Goal: Find specific page/section: Find specific page/section

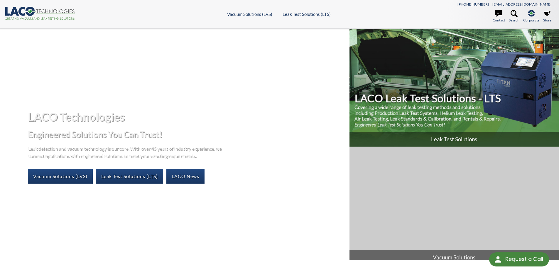
click at [443, 139] on span "Leak Test Solutions" at bounding box center [455, 139] width 210 height 15
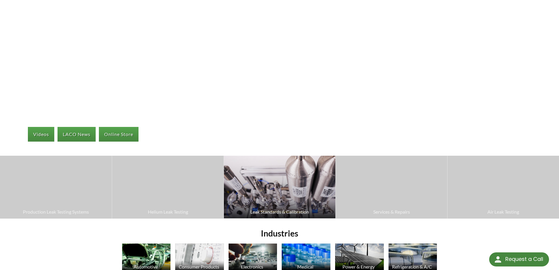
scroll to position [88, 0]
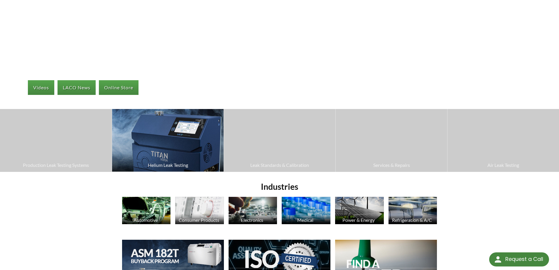
click at [167, 155] on img at bounding box center [168, 140] width 112 height 63
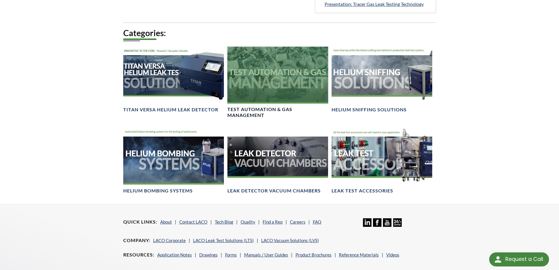
scroll to position [382, 0]
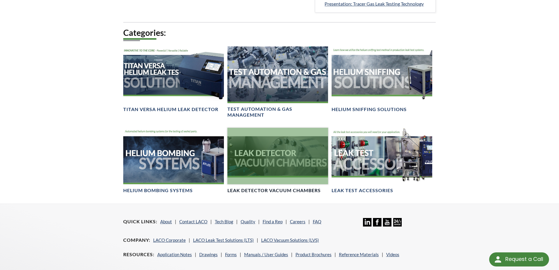
click at [275, 168] on div at bounding box center [278, 156] width 101 height 57
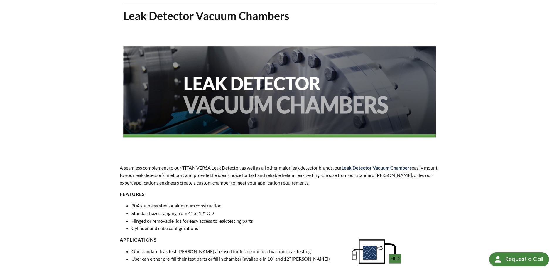
scroll to position [41, 0]
